Goal: Task Accomplishment & Management: Manage account settings

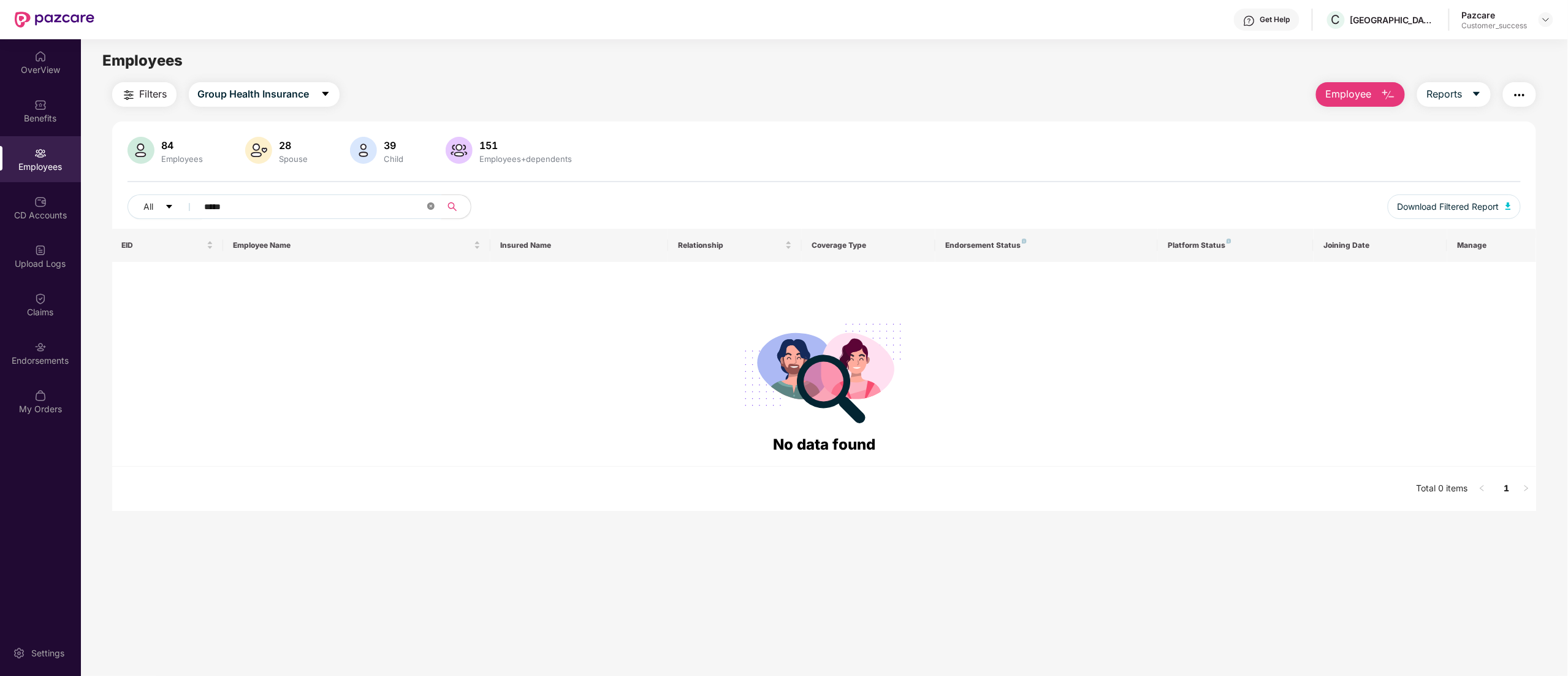
click at [429, 203] on icon "close-circle" at bounding box center [431, 206] width 7 height 7
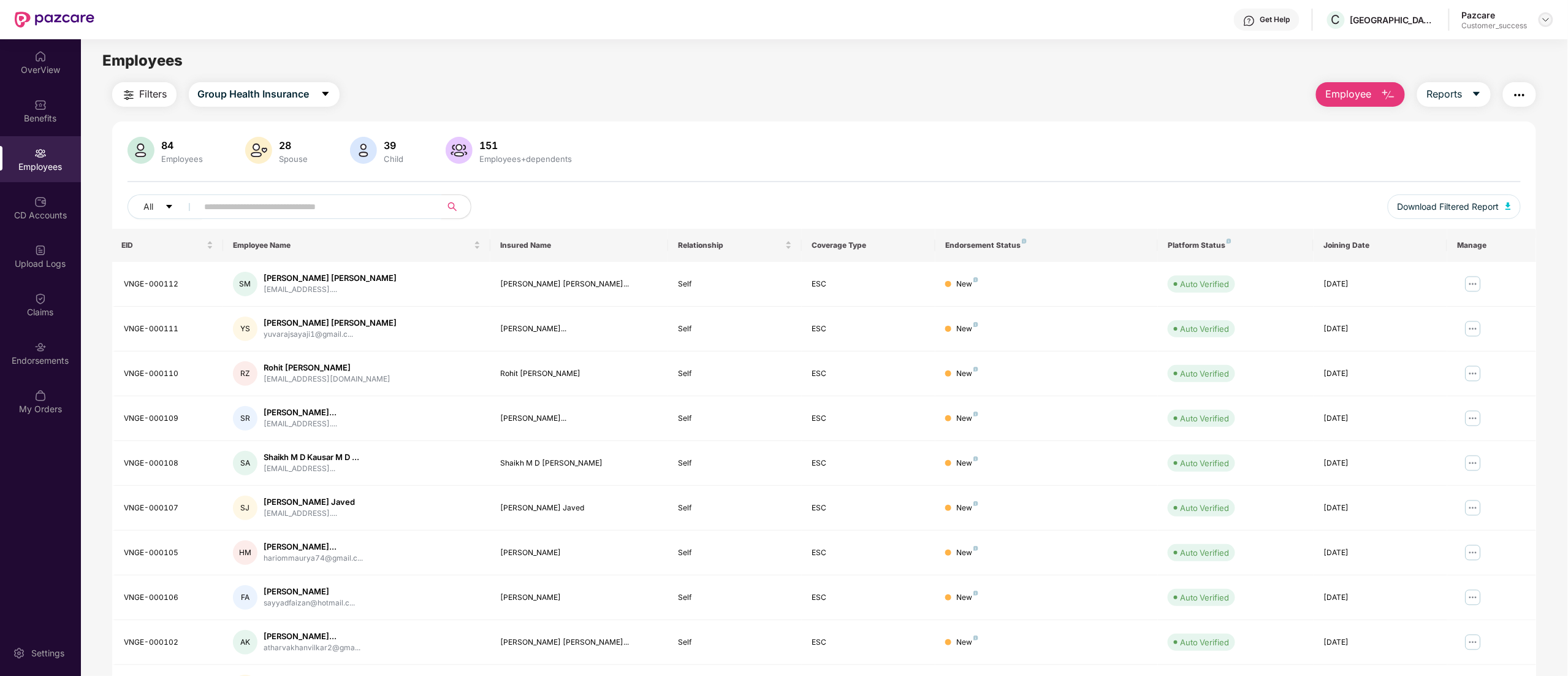
click at [1546, 21] on img at bounding box center [1546, 20] width 10 height 10
click at [1481, 48] on div "Switch to partner view" at bounding box center [1488, 49] width 159 height 24
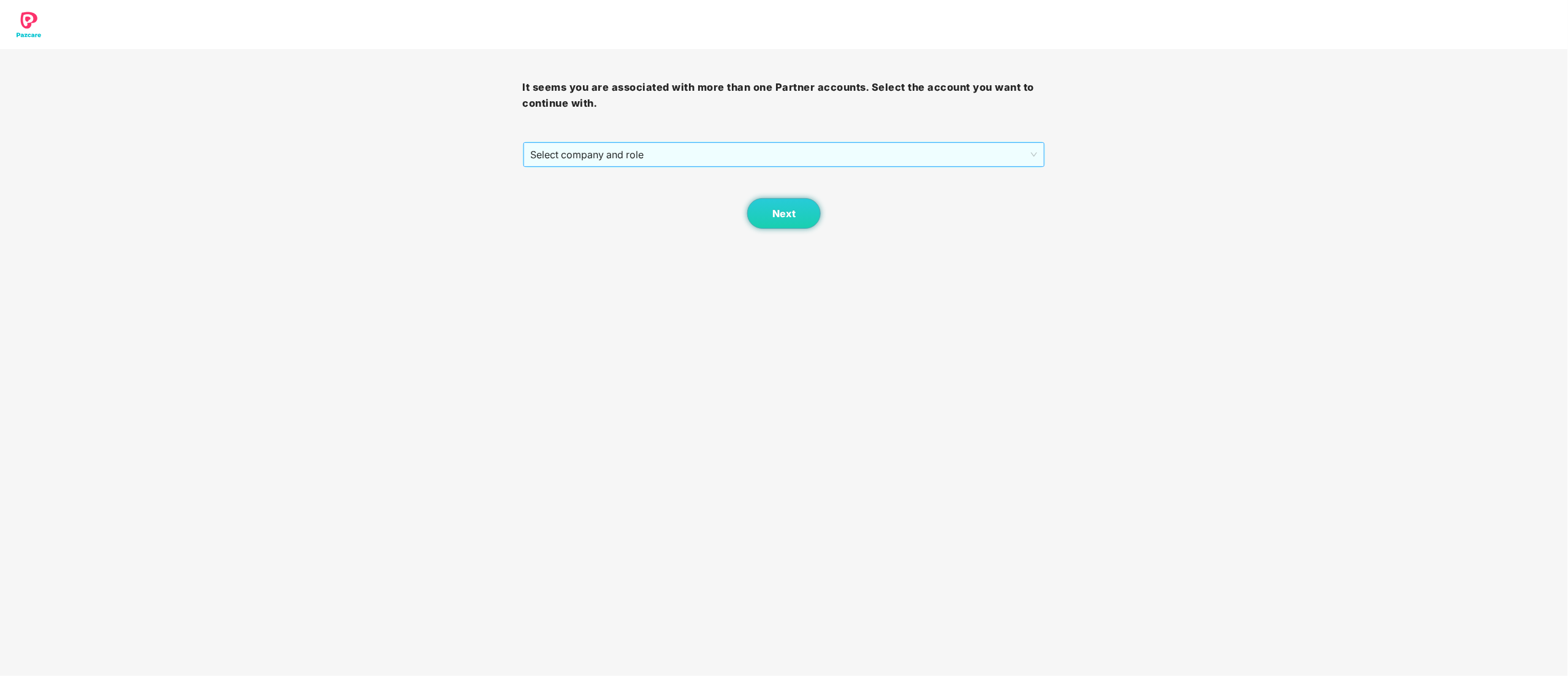
click at [662, 152] on span "Select company and role" at bounding box center [784, 154] width 507 height 23
click at [616, 198] on div "Pazcare - CUSTOMER_SUCCESS" at bounding box center [784, 198] width 508 height 14
click at [751, 208] on button "Next" at bounding box center [784, 213] width 74 height 31
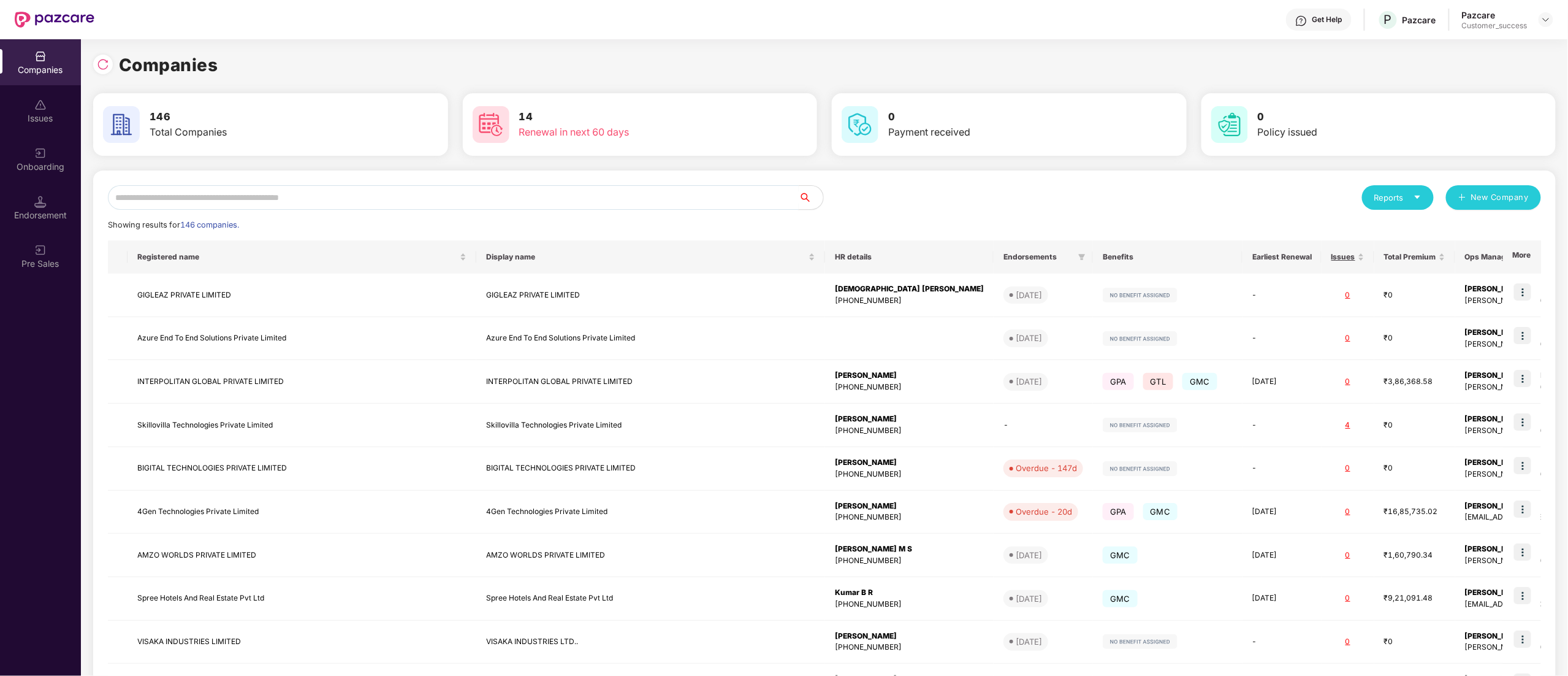
click at [270, 200] on input "text" at bounding box center [453, 198] width 691 height 25
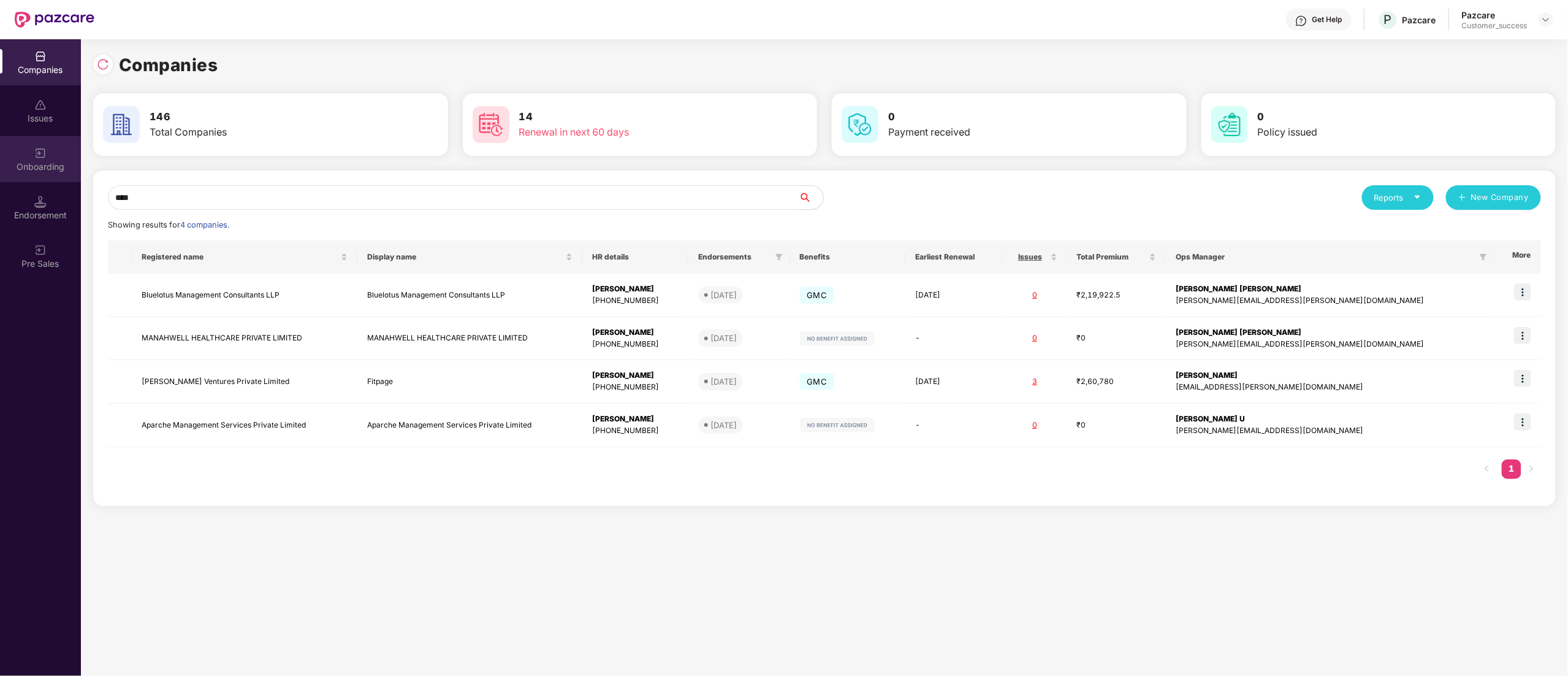
drag, startPoint x: 119, startPoint y: 194, endPoint x: 0, endPoint y: 172, distance: 121.0
click at [0, 172] on div "Companies Issues Onboarding Endorsement Pre Sales Companies 146 Total Companies…" at bounding box center [784, 358] width 1568 height 637
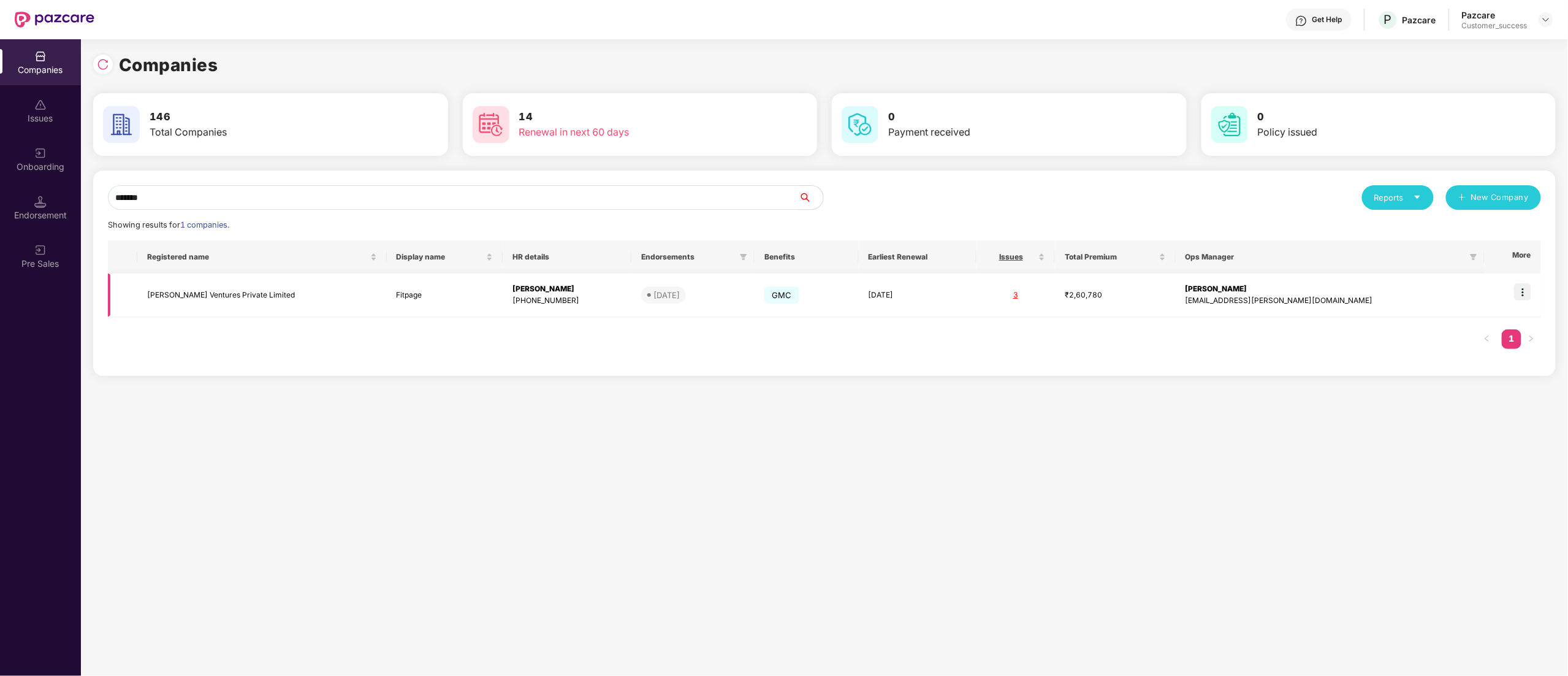
type input "*******"
click at [1518, 297] on img at bounding box center [1523, 292] width 17 height 17
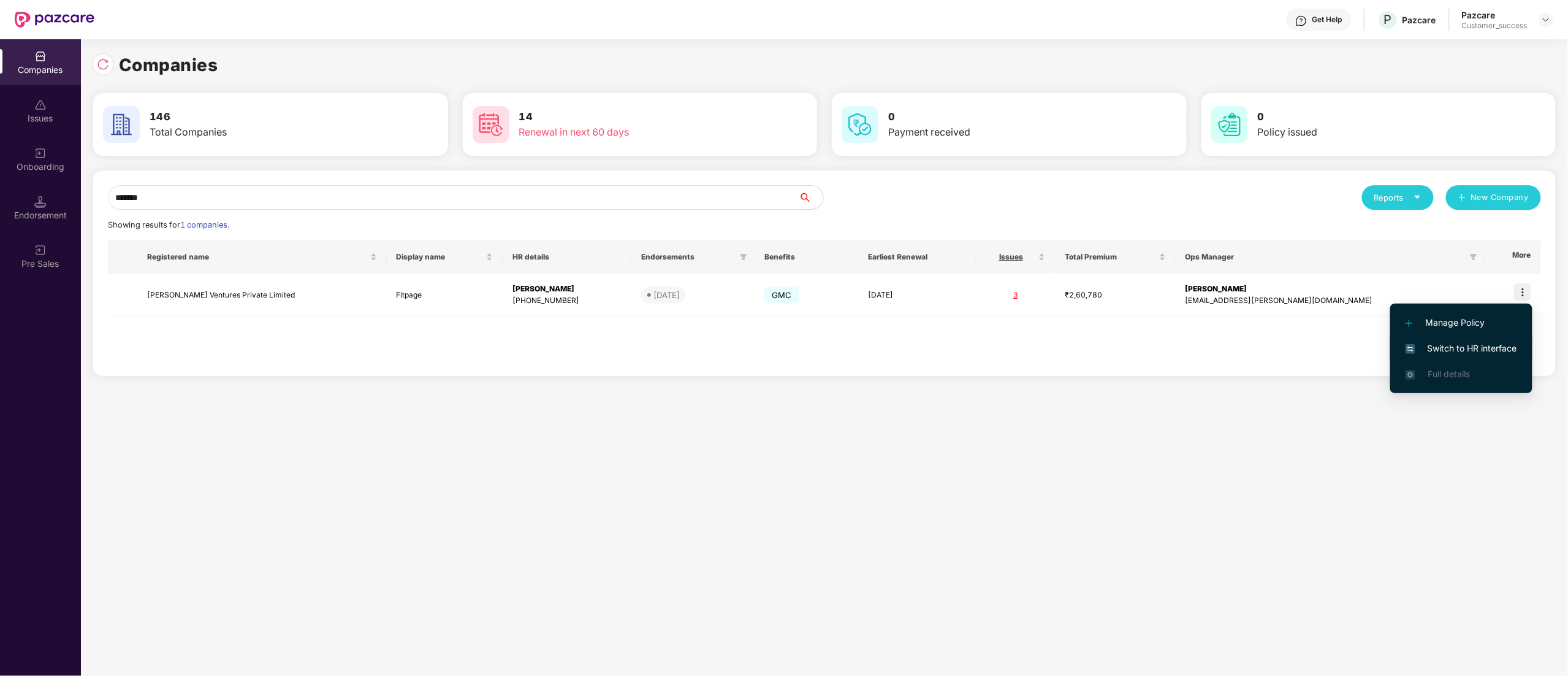
click at [1468, 348] on span "Switch to HR interface" at bounding box center [1461, 348] width 112 height 14
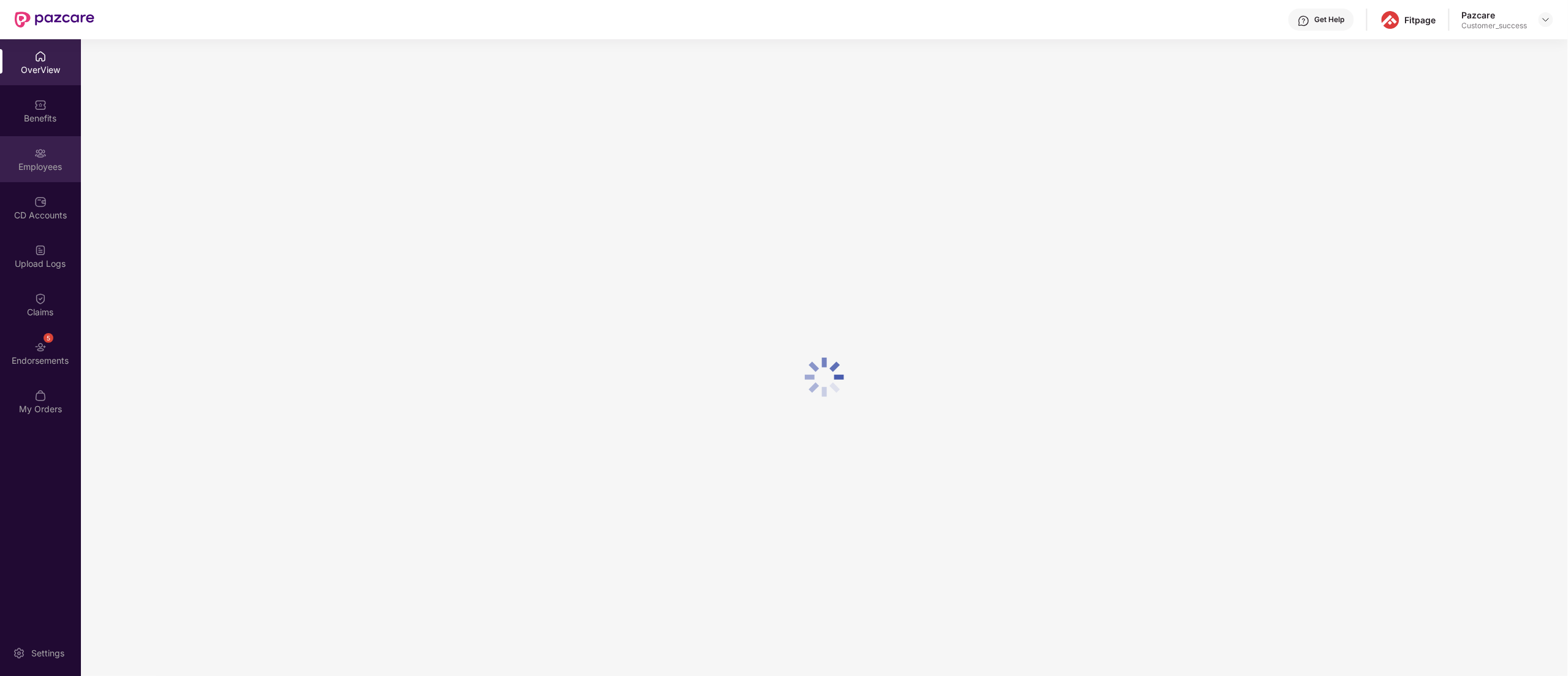
click at [38, 168] on div "Employees" at bounding box center [40, 166] width 81 height 12
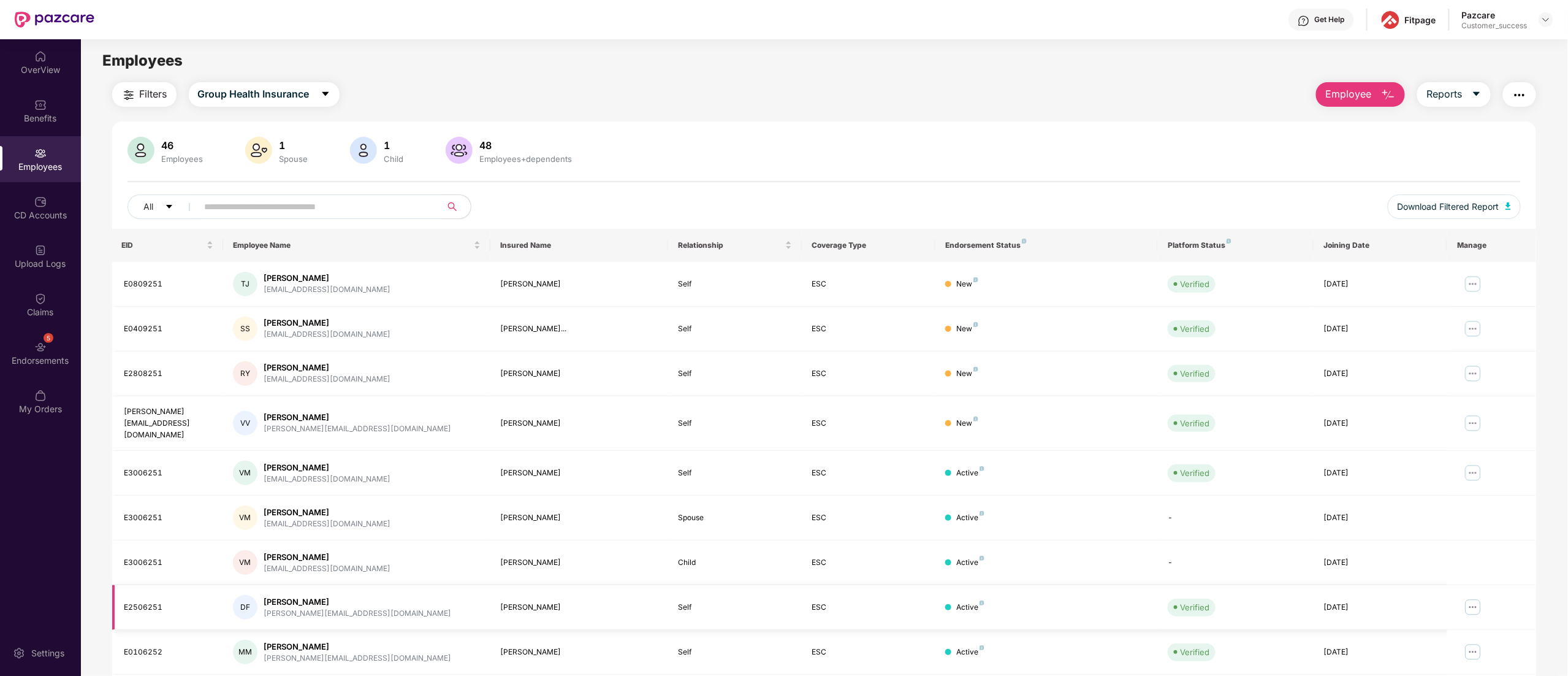
scroll to position [80, 0]
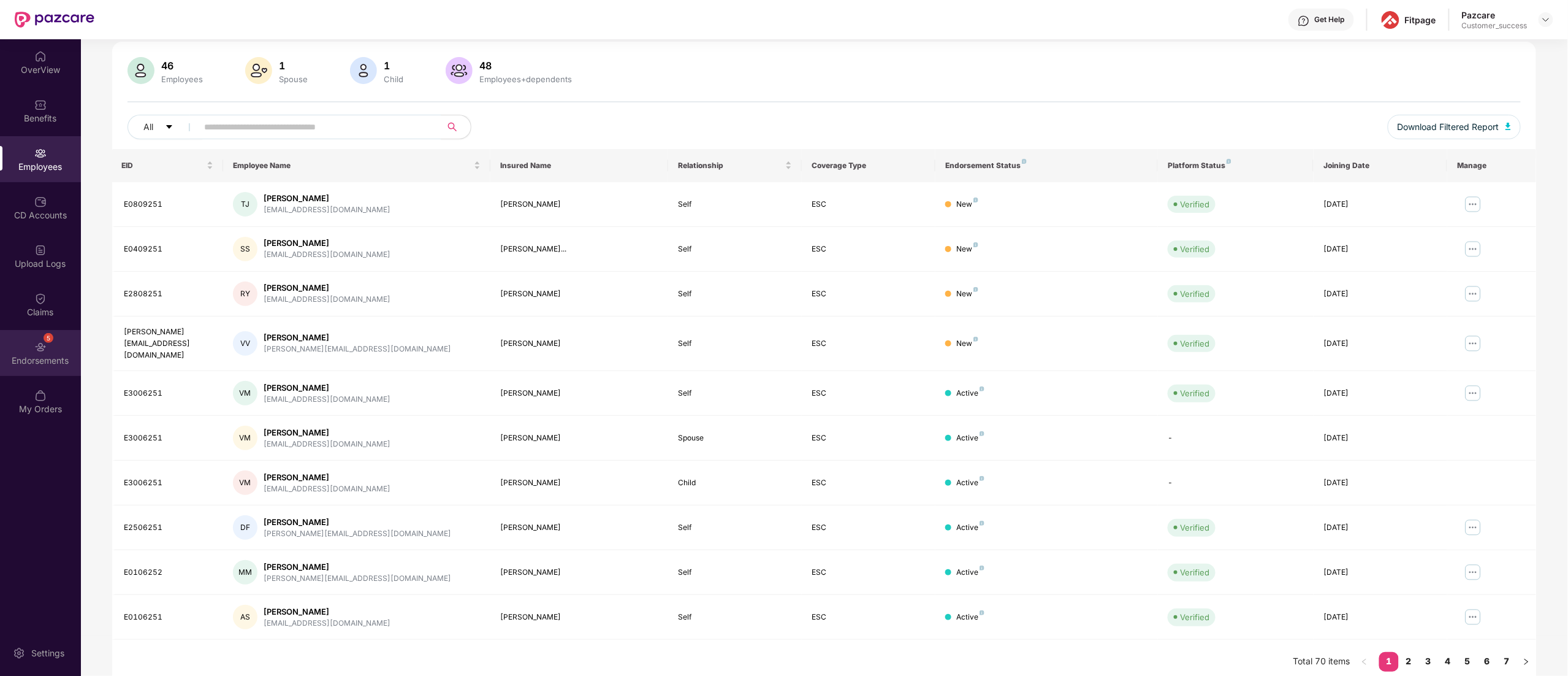
click at [17, 348] on div "5 Endorsements" at bounding box center [40, 353] width 81 height 46
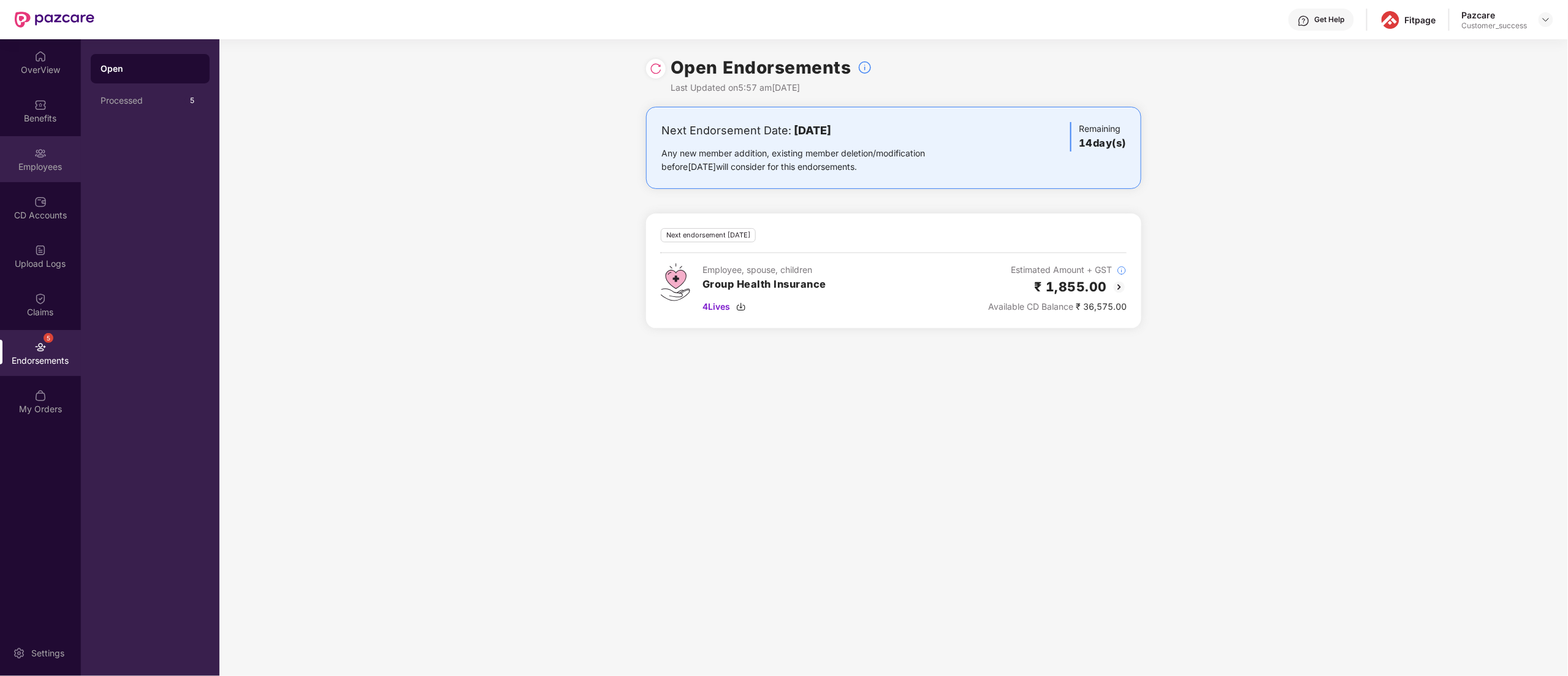
click at [13, 159] on div "Employees" at bounding box center [40, 159] width 81 height 46
